Goal: Information Seeking & Learning: Find specific fact

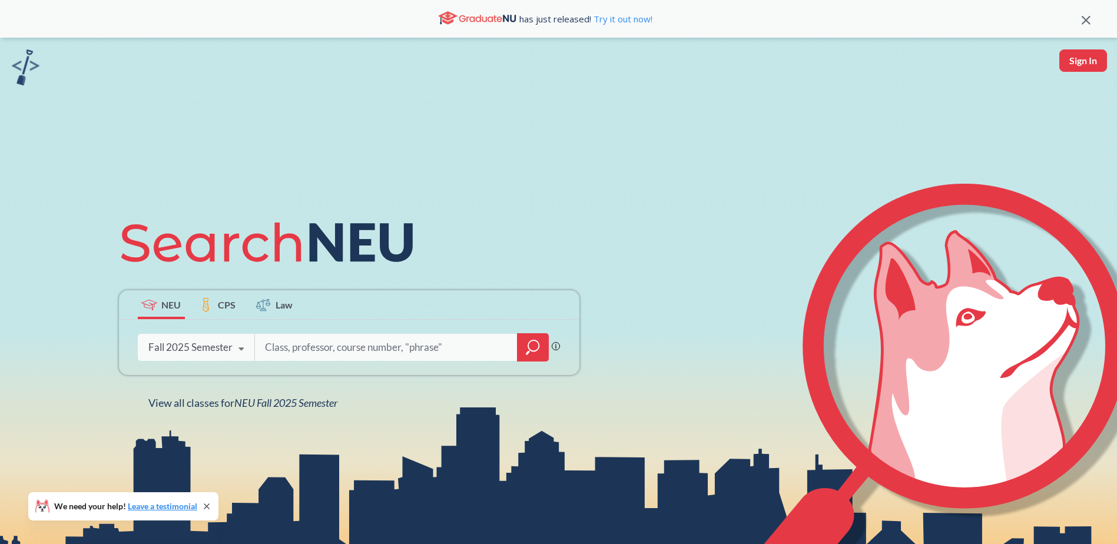
click at [315, 344] on input "search" at bounding box center [386, 347] width 245 height 25
type input "[PERSON_NAME]"
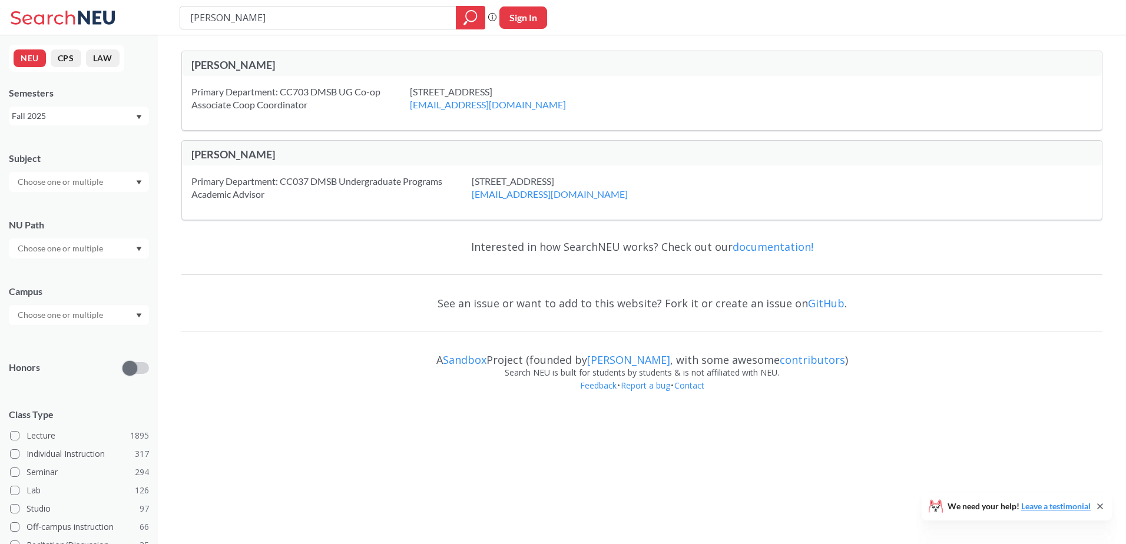
drag, startPoint x: 262, startPoint y: 17, endPoint x: 70, endPoint y: 12, distance: 192.0
click at [70, 12] on div "[PERSON_NAME] search guarantees the exact search appears in the results. Ex. If…" at bounding box center [563, 17] width 1126 height 35
type input "[PERSON_NAME]"
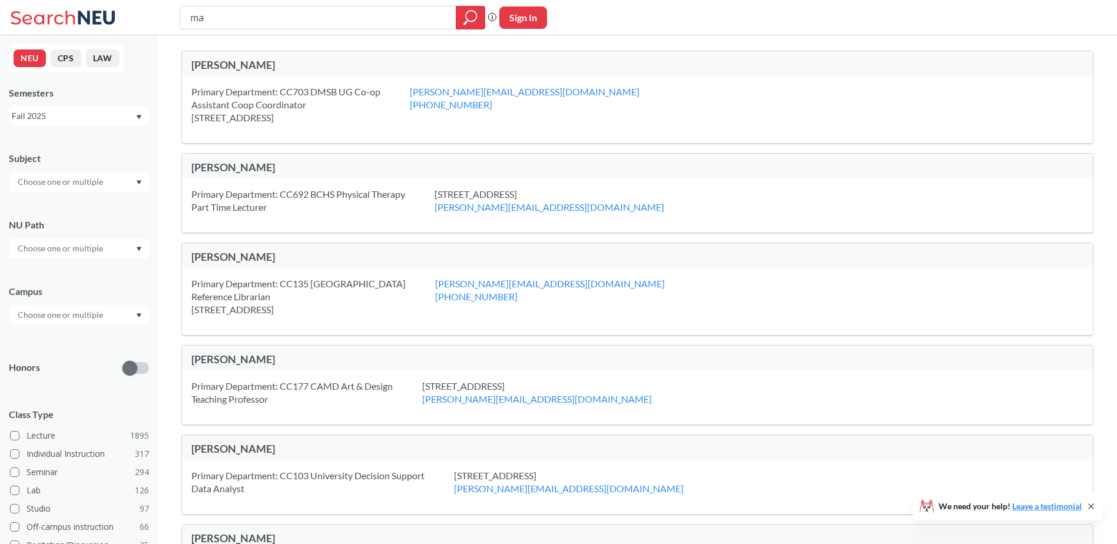
type input "m"
type input "busn1103"
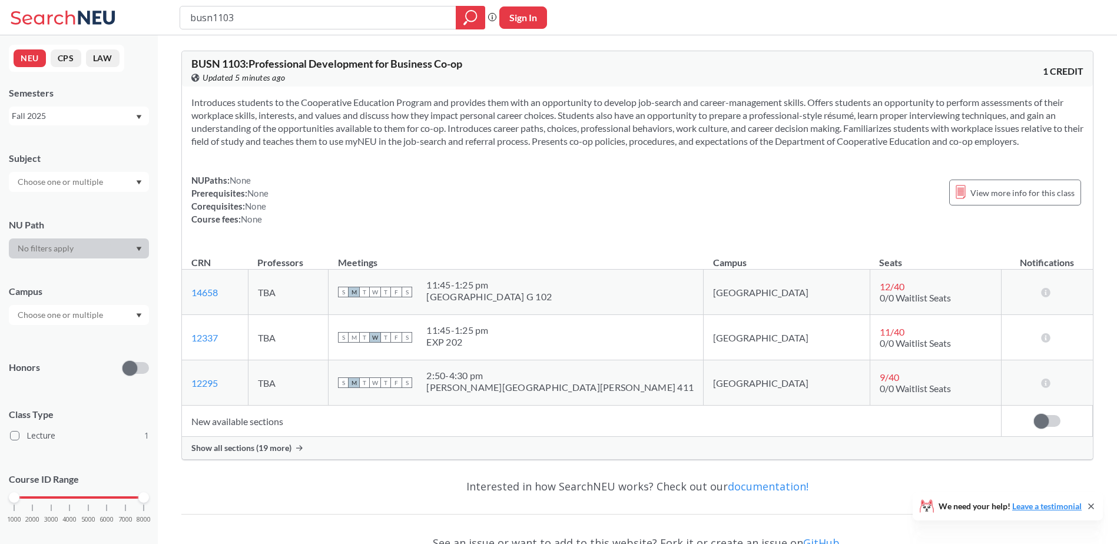
click at [258, 451] on span "Show all sections (19 more)" at bounding box center [241, 448] width 100 height 11
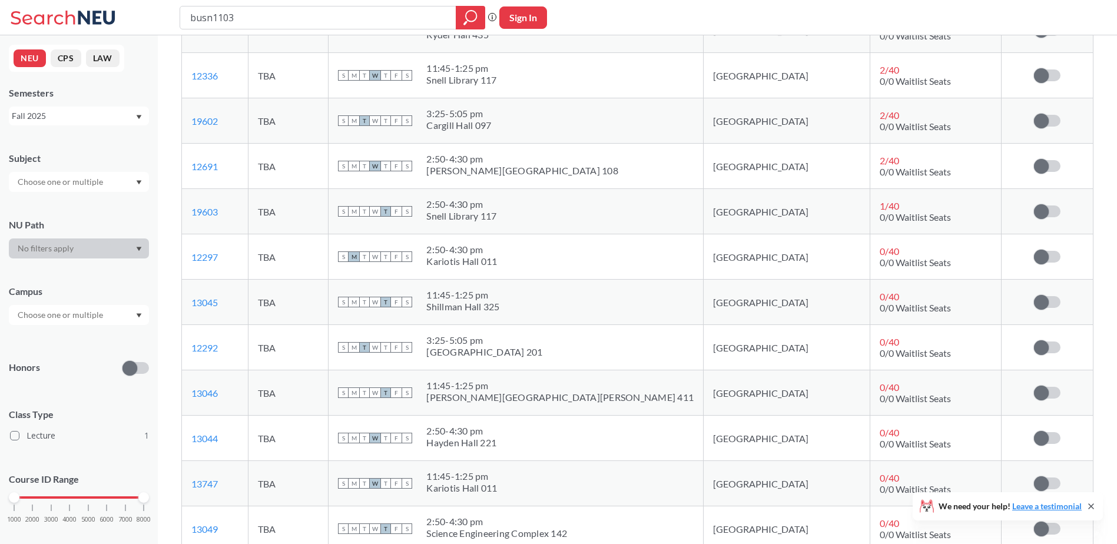
scroll to position [543, 0]
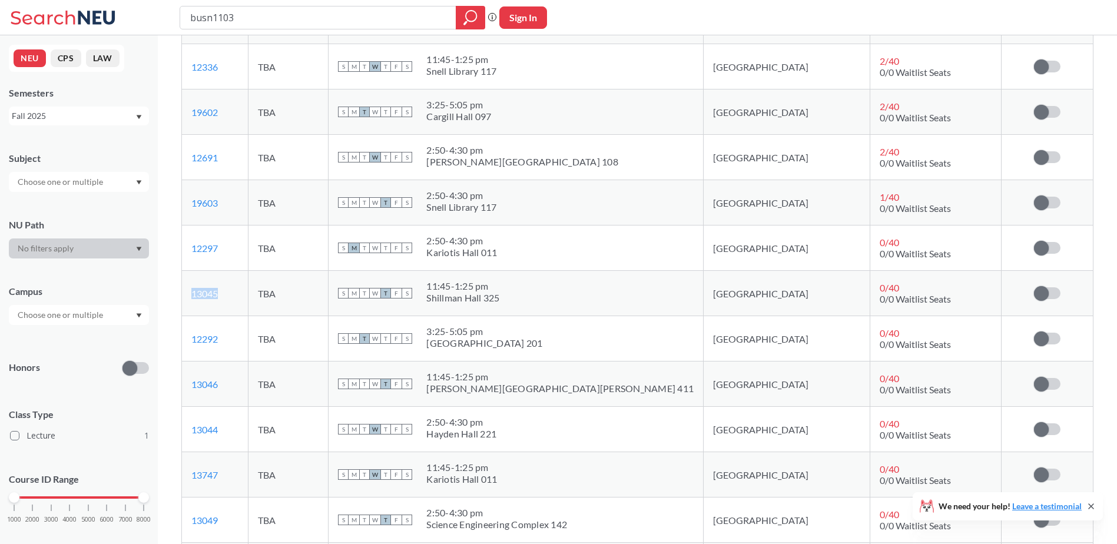
drag, startPoint x: 226, startPoint y: 294, endPoint x: 183, endPoint y: 294, distance: 42.4
click at [183, 294] on td "13045 View this section on Banner." at bounding box center [215, 293] width 66 height 45
copy link "13045"
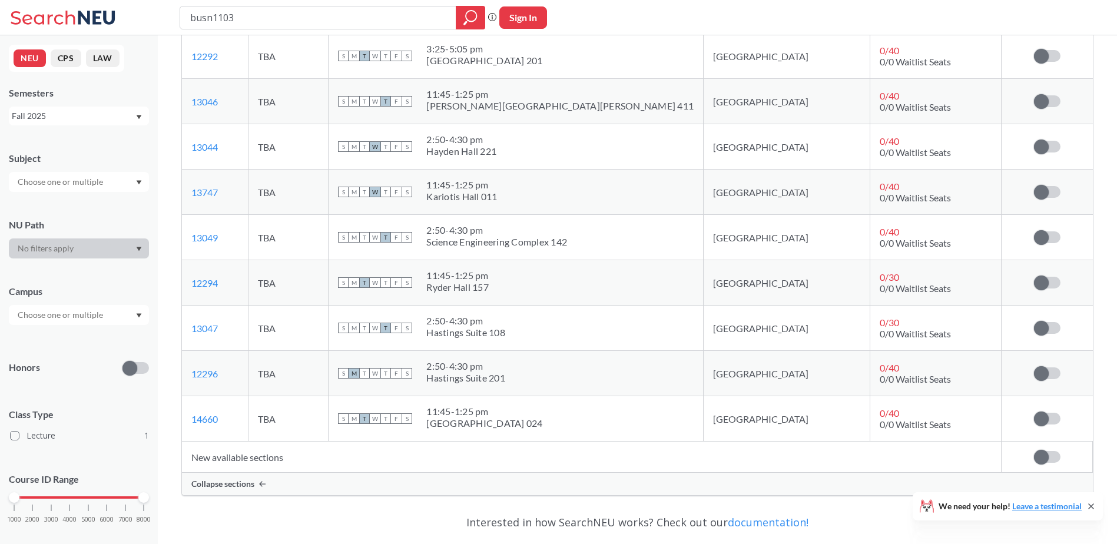
scroll to position [837, 0]
